Goal: Communication & Community: Answer question/provide support

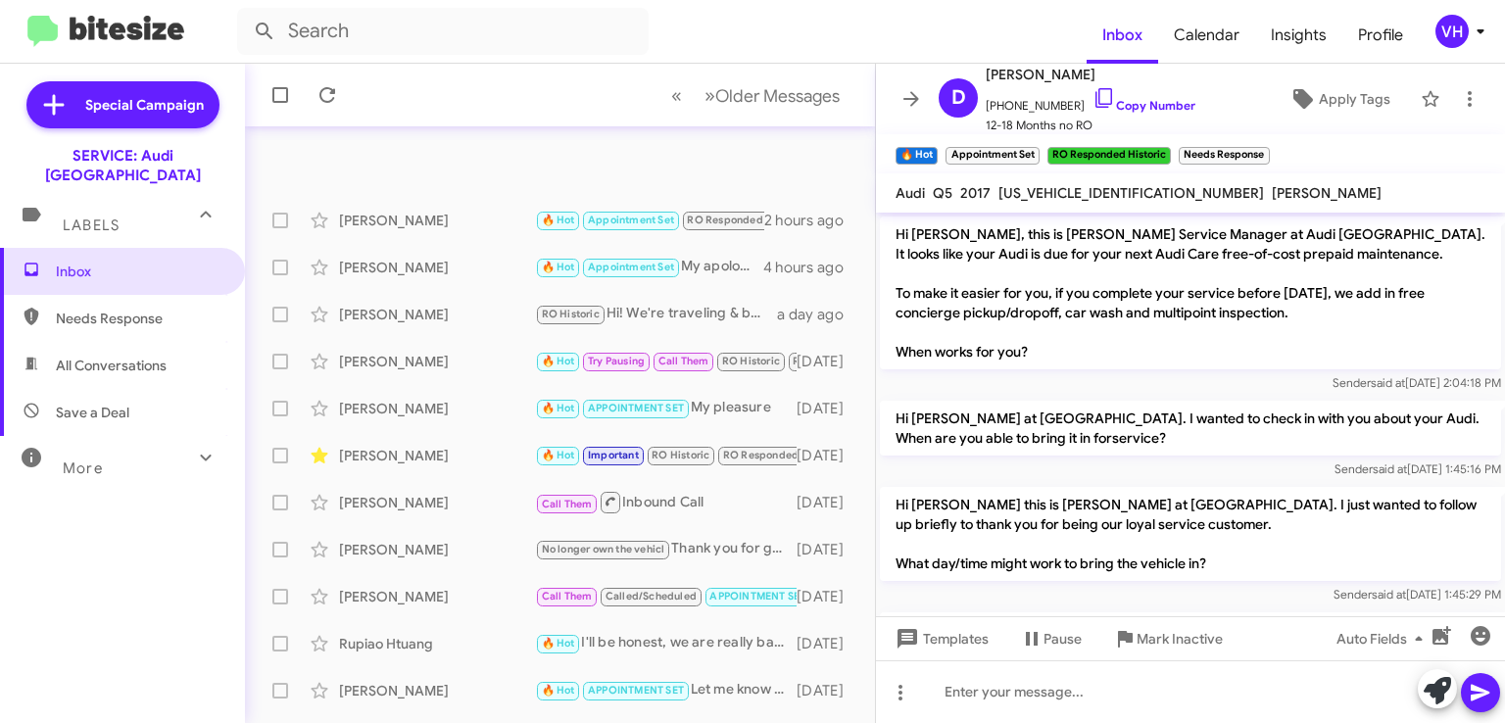
scroll to position [2552, 0]
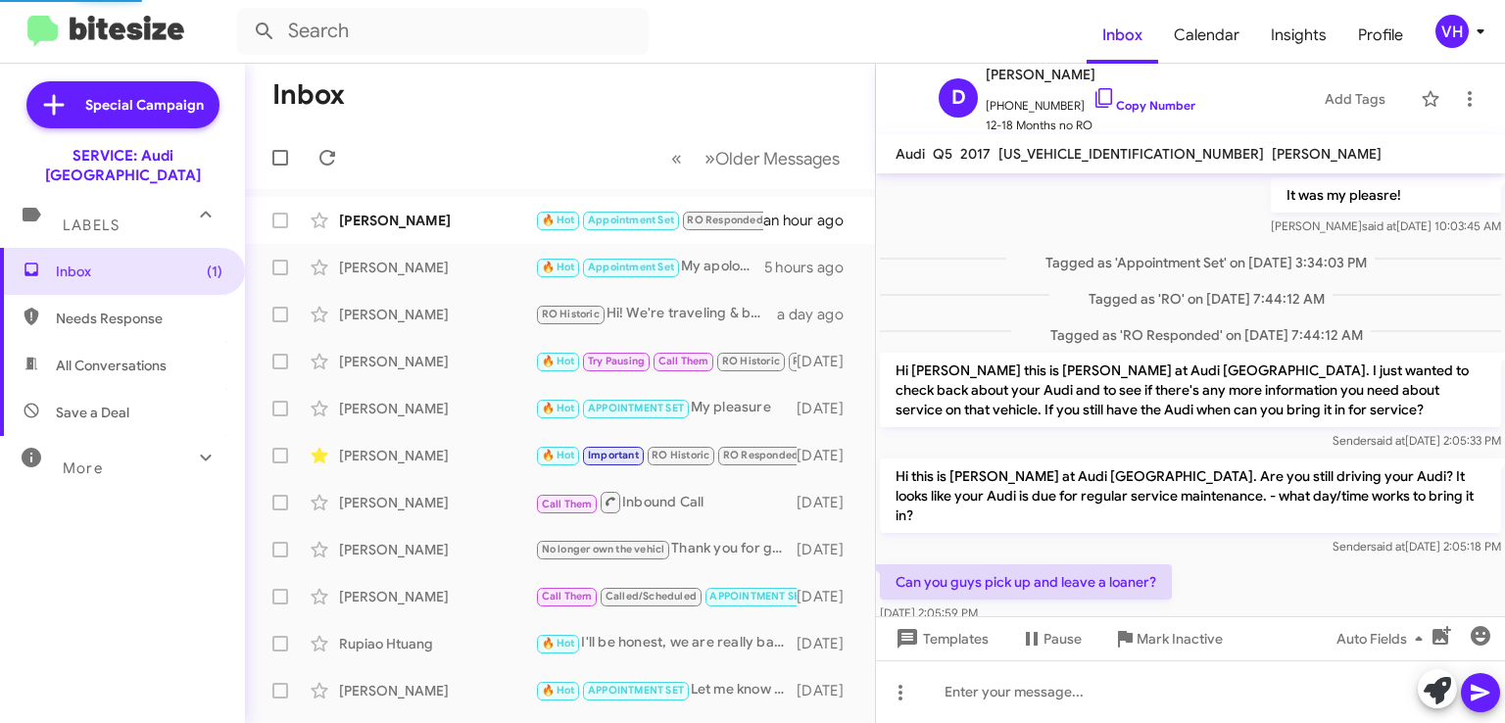
scroll to position [1035, 0]
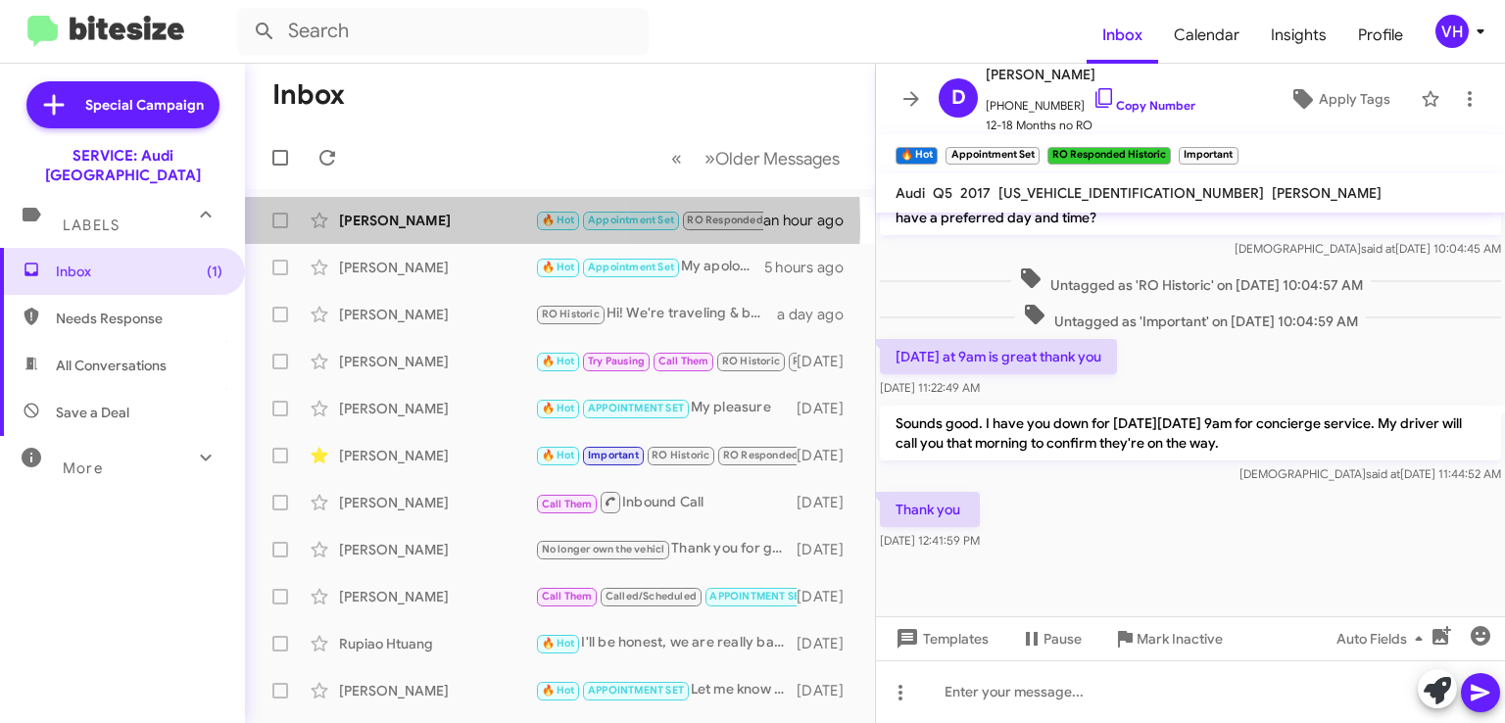
click at [371, 222] on div "[PERSON_NAME]" at bounding box center [437, 221] width 196 height 20
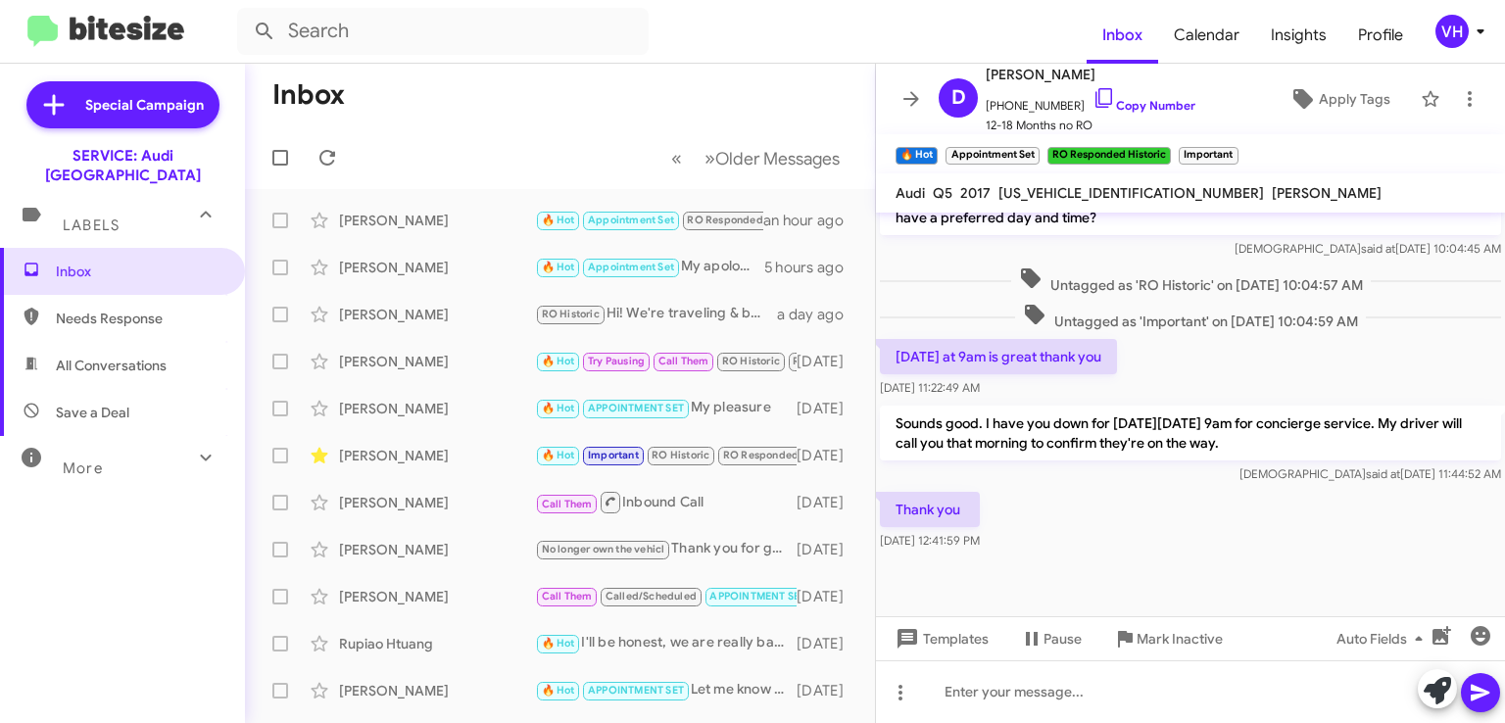
click at [1232, 148] on span "×" at bounding box center [1234, 146] width 12 height 24
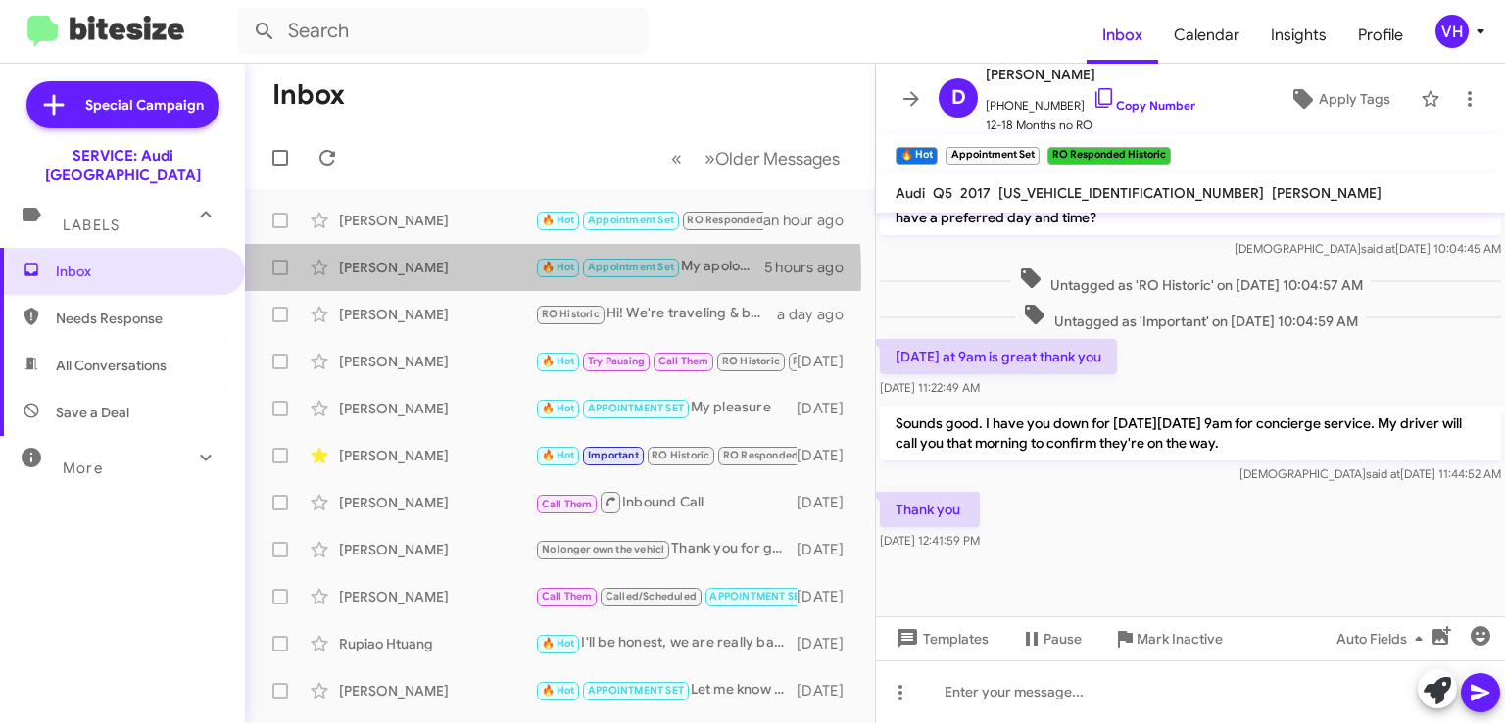
click at [406, 273] on div "[PERSON_NAME]" at bounding box center [437, 268] width 196 height 20
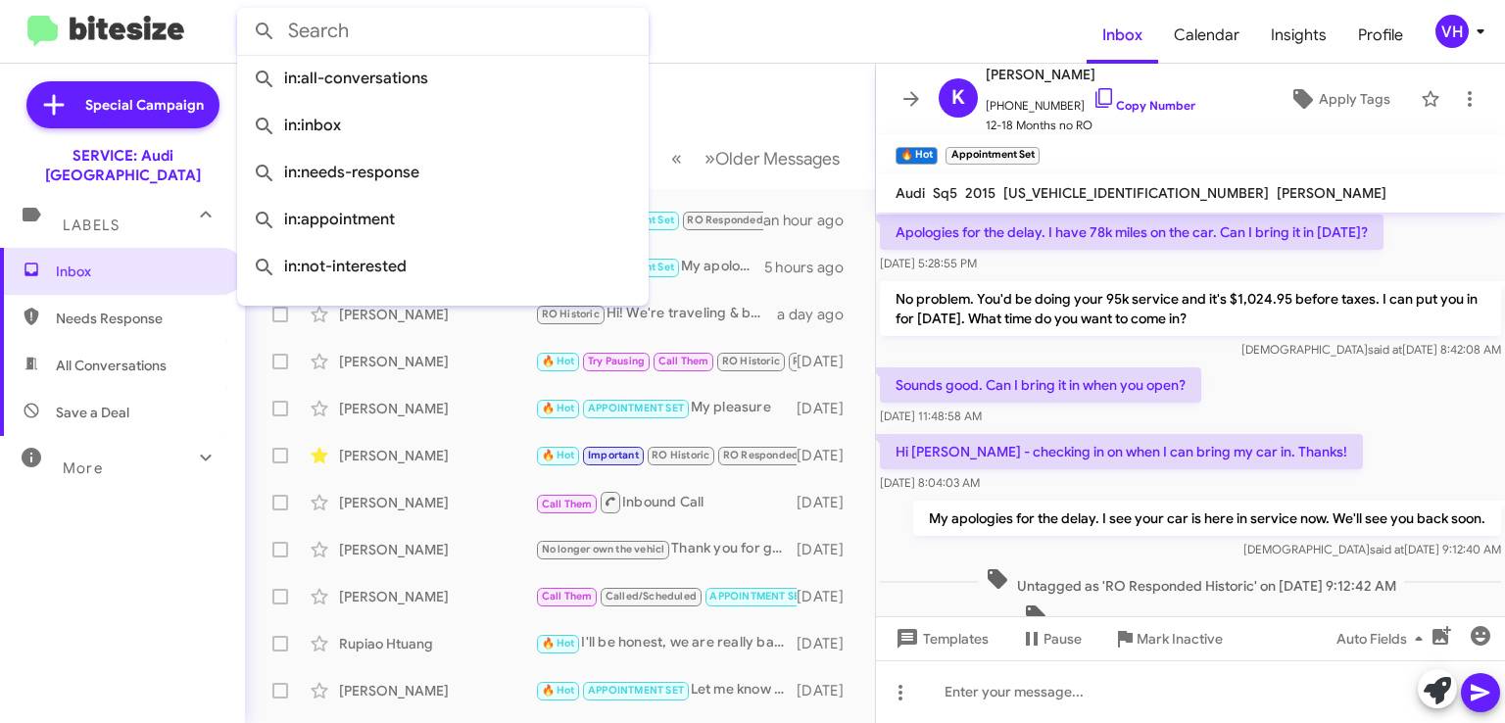
click at [511, 34] on input "text" at bounding box center [443, 31] width 412 height 47
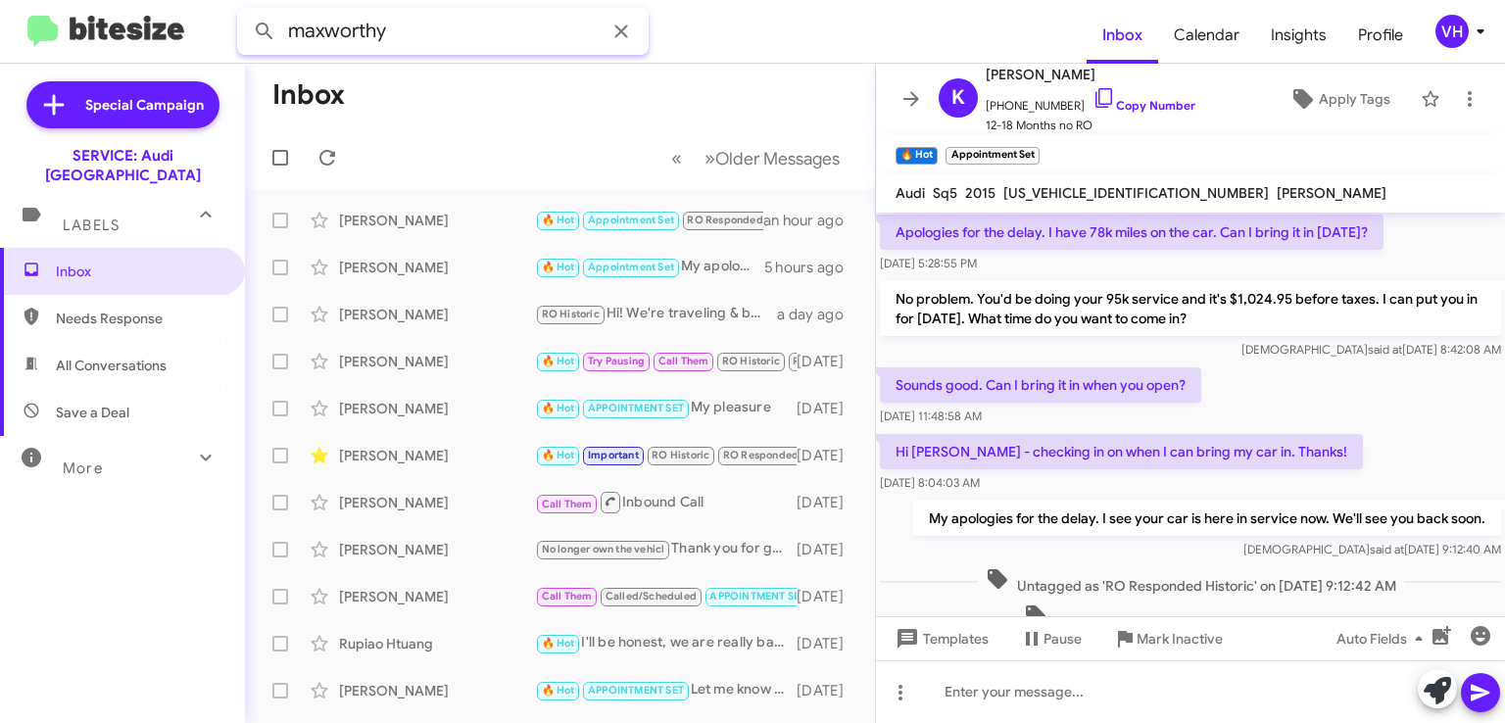
type input "maxworthy"
click at [245, 12] on button at bounding box center [264, 31] width 39 height 39
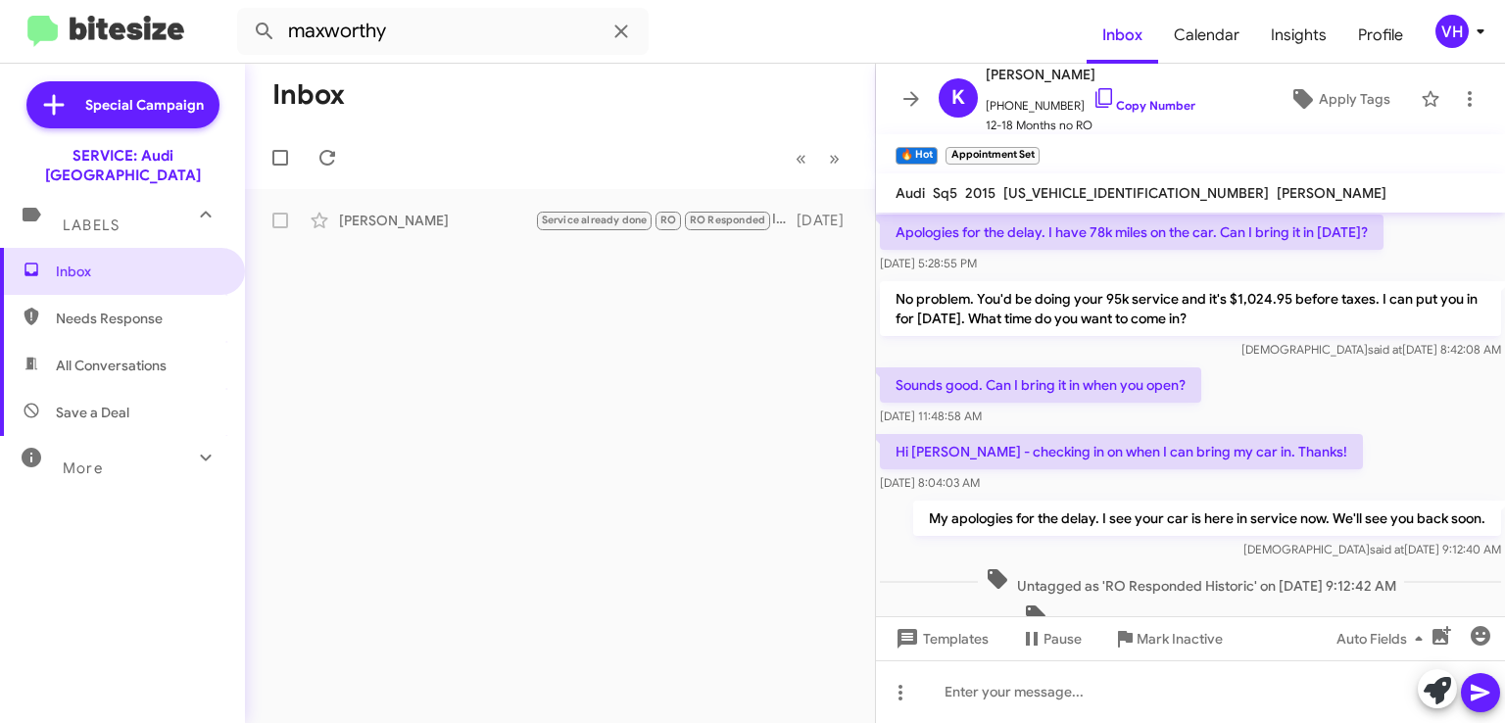
click at [449, 209] on div "Juli Maxworthy Service already done RO RO Responded I had the oil changed at a …" at bounding box center [560, 220] width 599 height 39
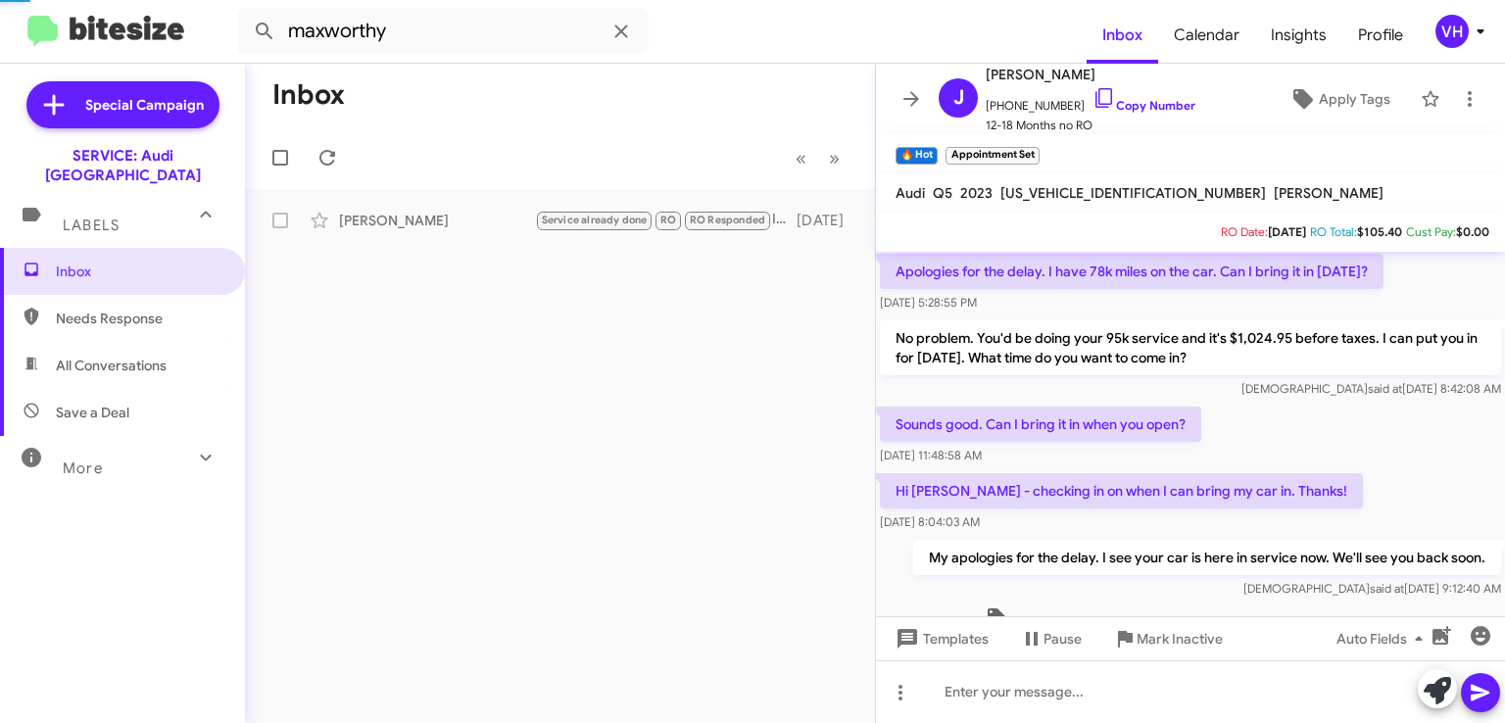
scroll to position [427, 0]
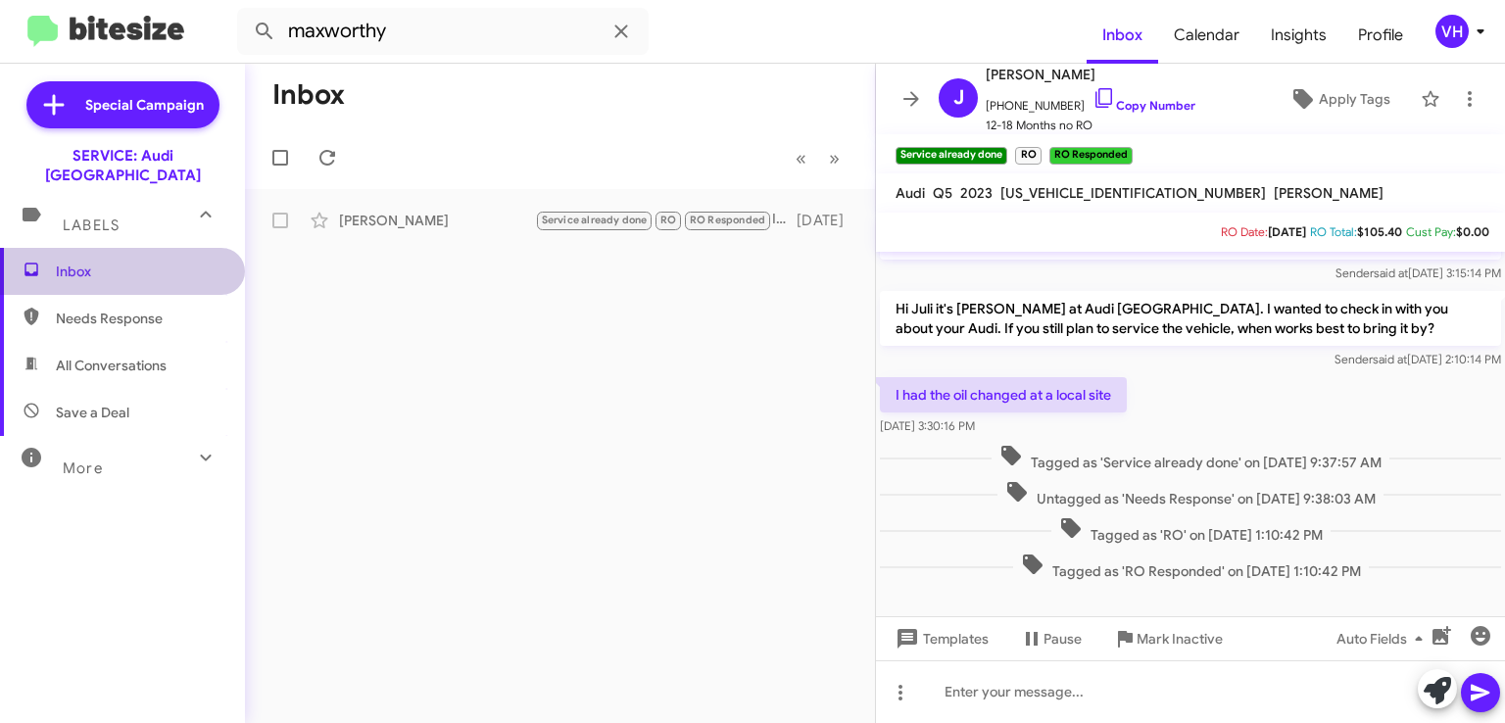
click at [155, 262] on span "Inbox" at bounding box center [139, 272] width 167 height 20
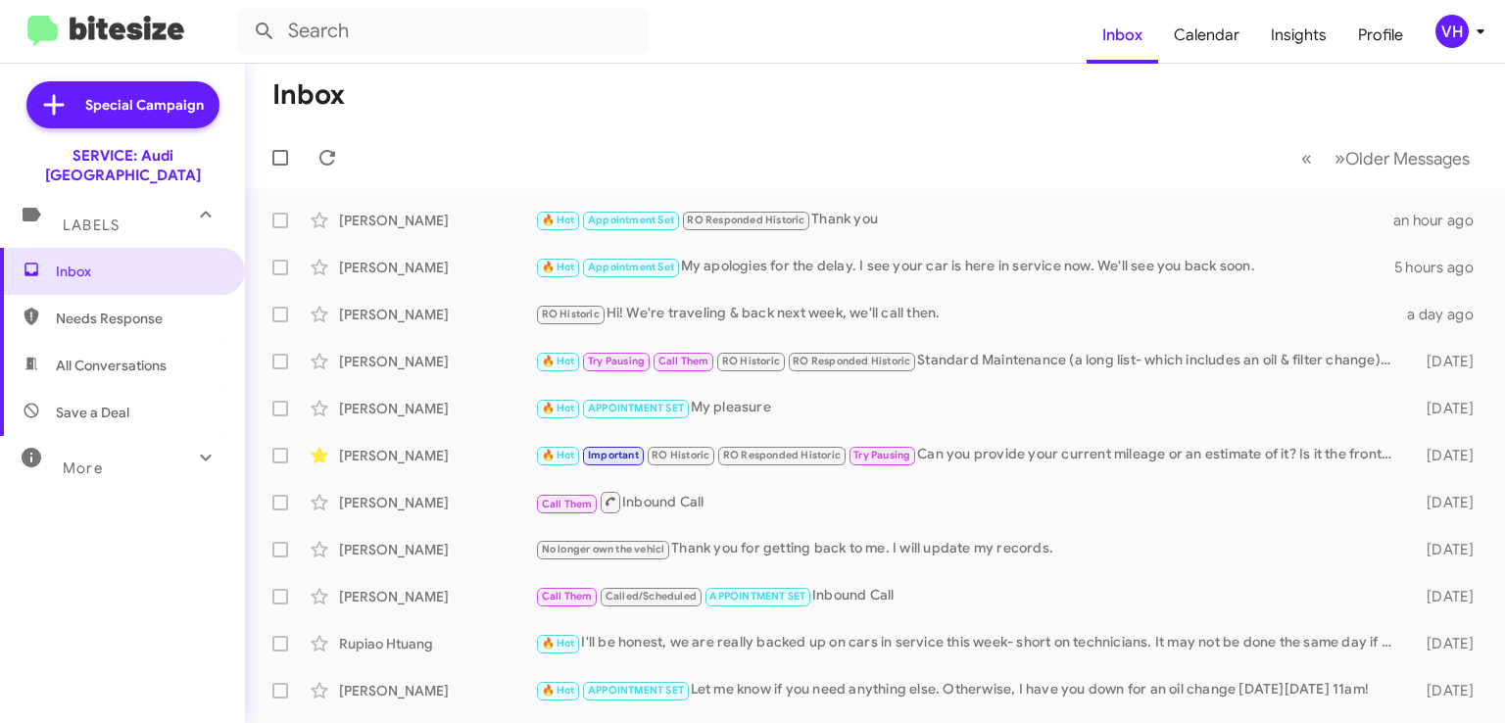
click at [504, 228] on div "[PERSON_NAME]" at bounding box center [437, 221] width 196 height 20
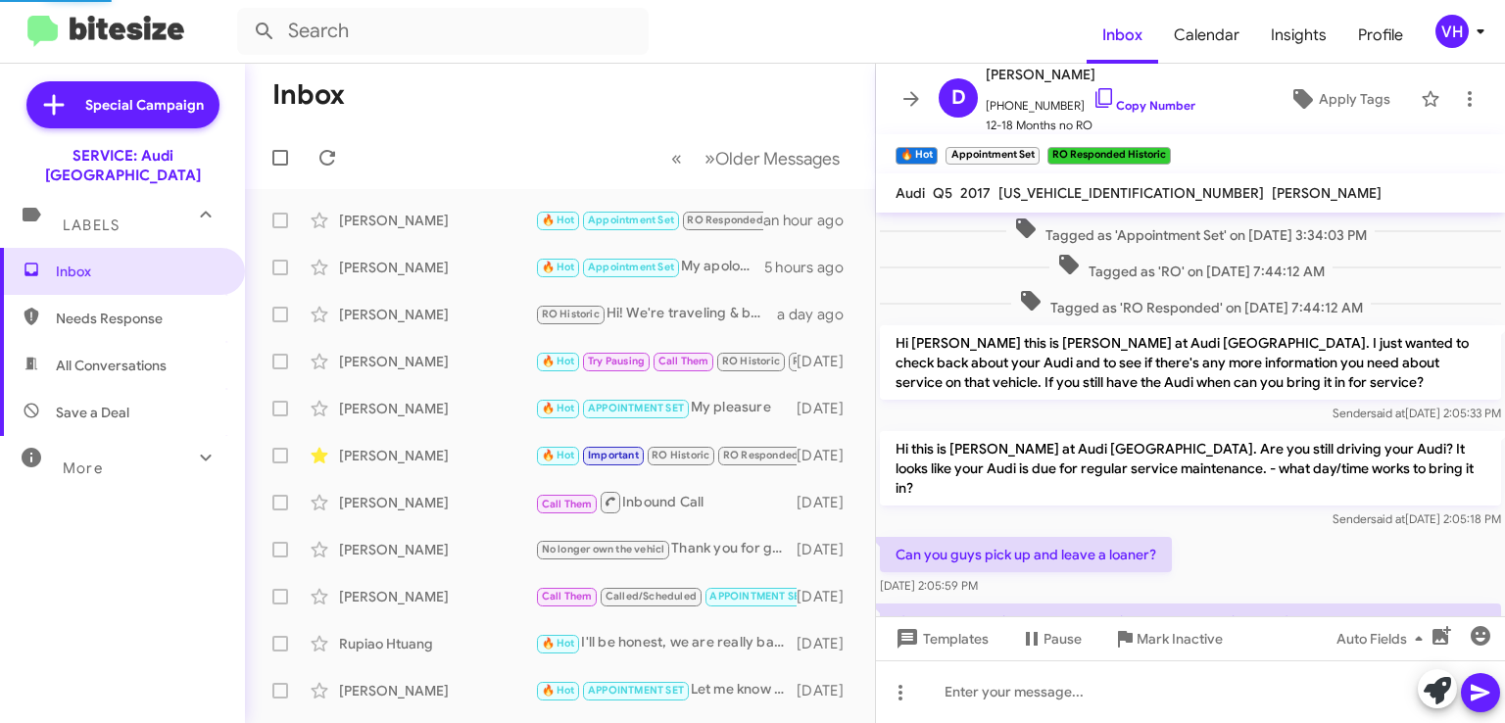
scroll to position [1005, 0]
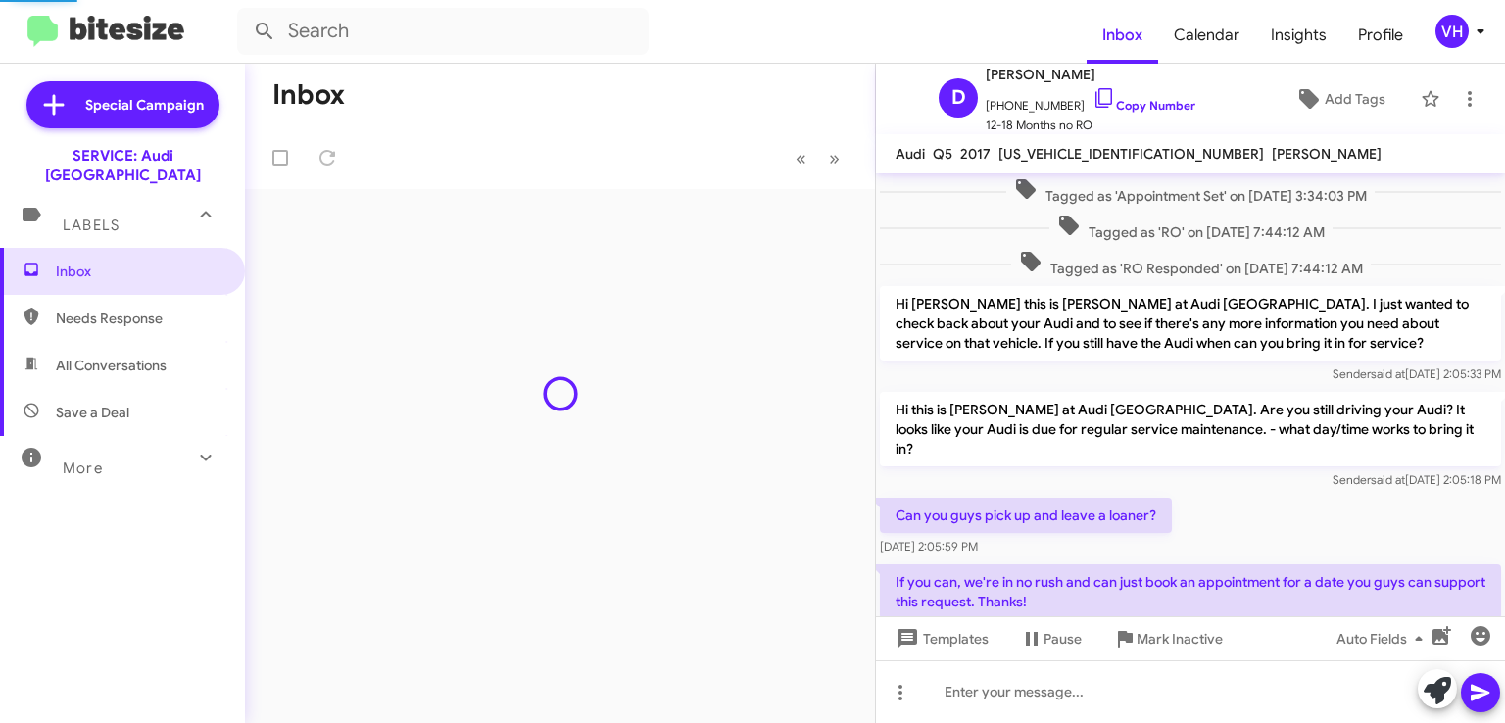
scroll to position [1005, 0]
